Goal: Information Seeking & Learning: Learn about a topic

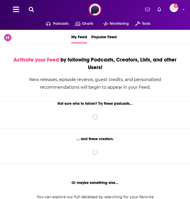
click at [34, 7] on button at bounding box center [31, 10] width 8 height 6
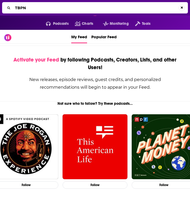
type input "TBPN"
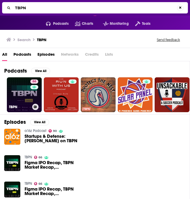
click at [17, 95] on link "66 TBPN" at bounding box center [24, 94] width 35 height 35
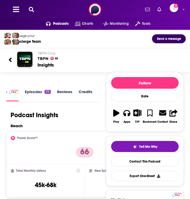
scroll to position [1, 0]
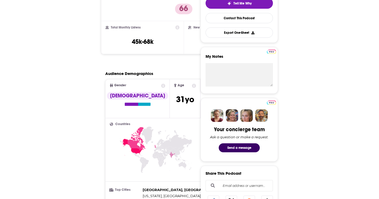
scroll to position [190, 0]
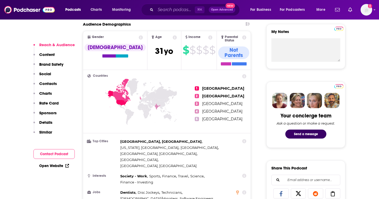
click at [46, 75] on p "Social" at bounding box center [45, 73] width 12 height 5
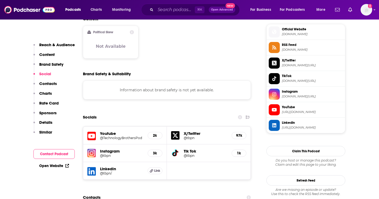
scroll to position [432, 0]
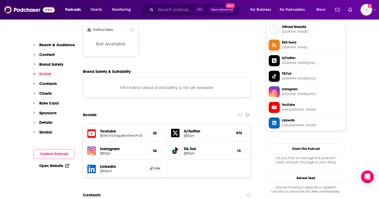
click at [45, 87] on button "Contacts" at bounding box center [44, 86] width 23 height 10
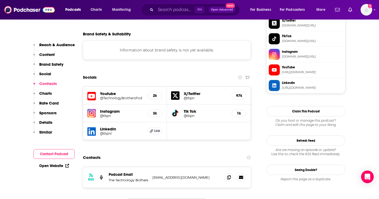
scroll to position [512, 0]
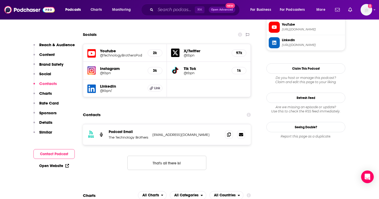
click at [45, 97] on button "Charts" at bounding box center [42, 96] width 18 height 10
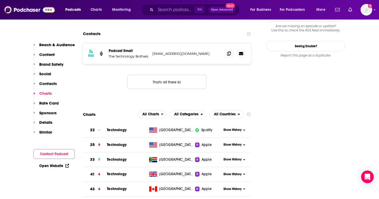
scroll to position [593, 0]
click at [48, 102] on p "Rate Card" at bounding box center [48, 102] width 19 height 5
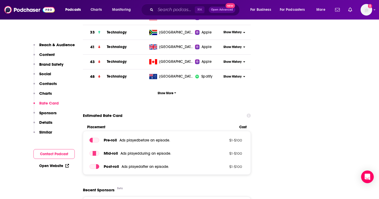
scroll to position [721, 0]
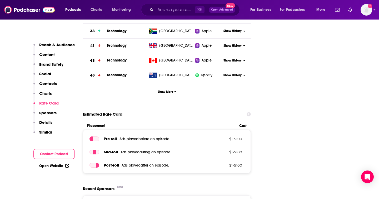
click at [49, 114] on p "Sponsors" at bounding box center [47, 112] width 17 height 5
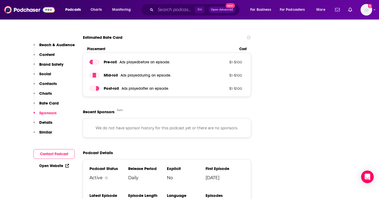
click at [47, 123] on p "Details" at bounding box center [45, 122] width 13 height 5
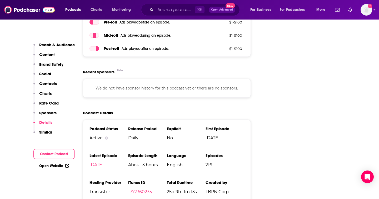
scroll to position [839, 0]
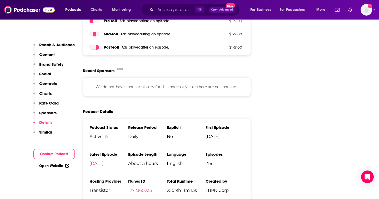
click at [44, 55] on p "Content" at bounding box center [47, 54] width 16 height 5
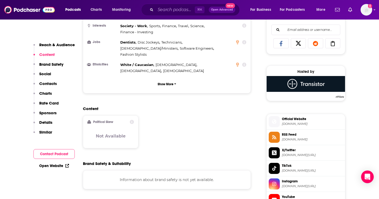
scroll to position [335, 0]
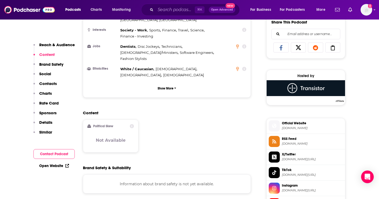
click at [117, 124] on div "Political Skew Not Available" at bounding box center [110, 136] width 47 height 24
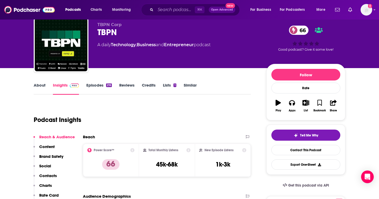
scroll to position [0, 0]
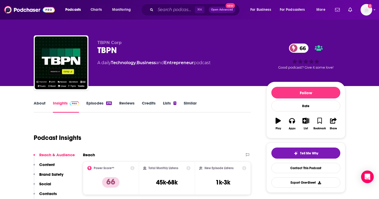
click at [97, 103] on link "Episodes 216" at bounding box center [99, 106] width 26 height 12
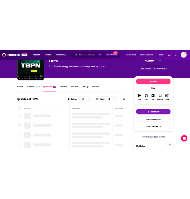
scroll to position [63, 0]
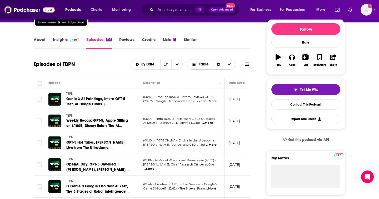
click at [189, 63] on icon "Choose View" at bounding box center [229, 64] width 3 height 2
click at [189, 63] on icon "Choose View" at bounding box center [229, 64] width 3 height 4
click at [189, 64] on button at bounding box center [247, 64] width 7 height 6
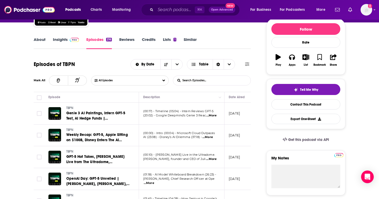
click at [189, 65] on icon at bounding box center [247, 64] width 4 height 4
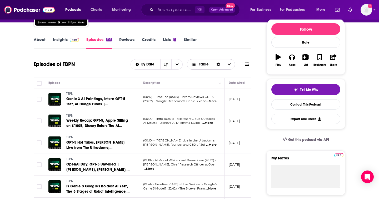
click at [189, 66] on span "Table" at bounding box center [200, 64] width 26 height 9
click at [162, 65] on button "Sort Direction" at bounding box center [165, 64] width 11 height 10
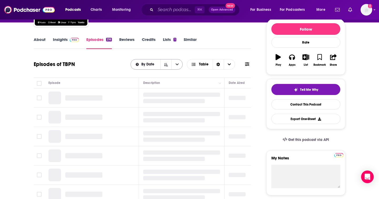
click at [179, 65] on icon "open menu" at bounding box center [177, 64] width 3 height 4
click at [169, 64] on button "Sort Direction" at bounding box center [165, 64] width 11 height 10
click at [144, 64] on span "By Date" at bounding box center [148, 64] width 15 height 4
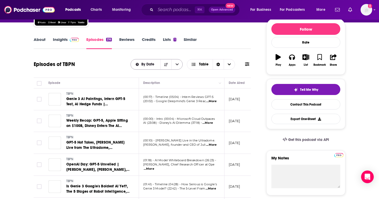
click at [143, 63] on span "By Date" at bounding box center [148, 64] width 15 height 4
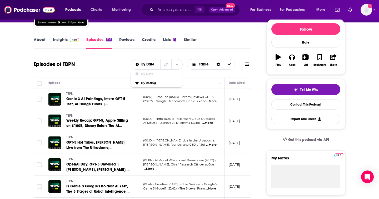
click at [113, 62] on div "Episodes of TBPN By Date By Date By Rating Table" at bounding box center [142, 64] width 217 height 14
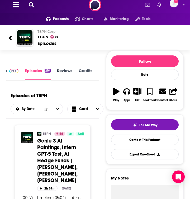
scroll to position [0, 0]
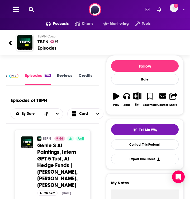
click at [11, 75] on img at bounding box center [13, 76] width 9 height 4
